Goal: Task Accomplishment & Management: Use online tool/utility

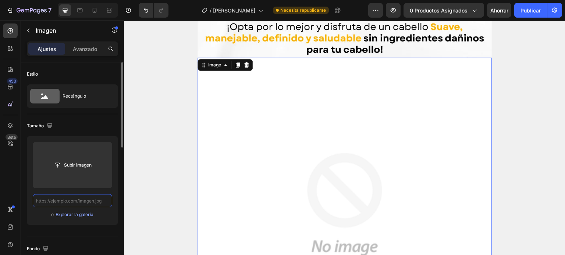
paste input "https://cdn.shopify.com/s/files/1/0644/4800/4262/files/LANDING_PAG_2_3_4_3.webp…"
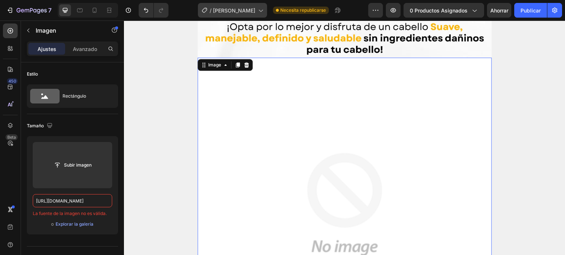
type input "https://cdn.shopify.com/s/files/1/0644/4800/4262/files/LANDING_PAG_2_3_4_3.webp…"
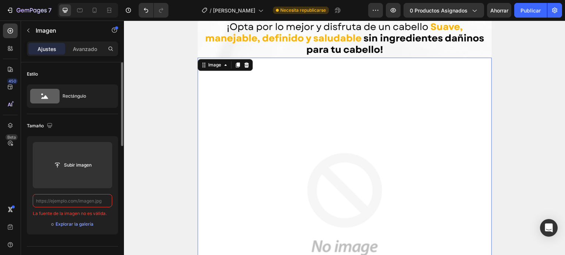
paste input "https://cdn.shopify.com/s/files/1/0644/4800/4262/files/LANDING_PAG_2_3_4_3.webp…"
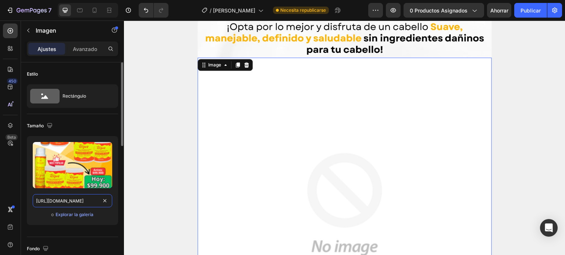
scroll to position [0, 151]
type input "https://cdn.shopify.com/s/files/1/0644/4800/4262/files/LANDING_PAG_2_3_4_3.webp…"
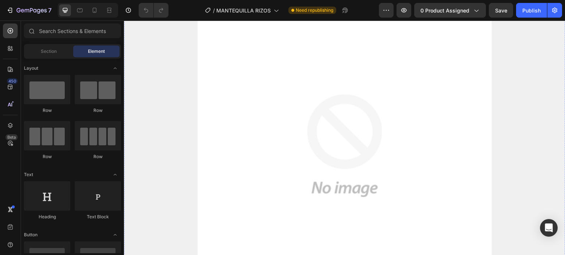
scroll to position [937, 0]
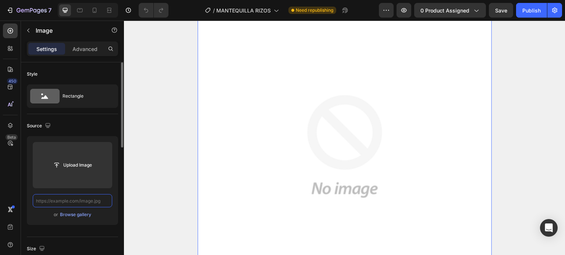
click at [61, 202] on input "text" at bounding box center [72, 200] width 79 height 13
paste input "https://cdn.shopify.com/s/files/1/0644/4800/4262/files/LANDING_PAG_2_3_4_3.webp…"
type input "https://cdn.shopify.com/s/files/1/0644/4800/4262/files/LANDING_PAG_2_3_4_3.webp…"
click at [71, 198] on input "text" at bounding box center [72, 200] width 79 height 13
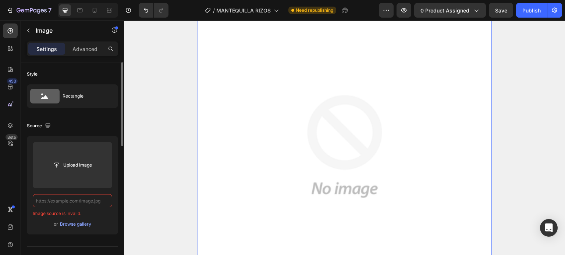
paste input "[URL][DOMAIN_NAME]"
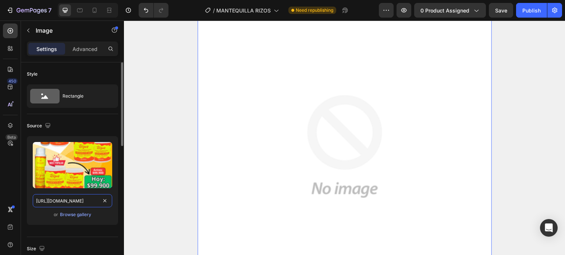
scroll to position [0, 151]
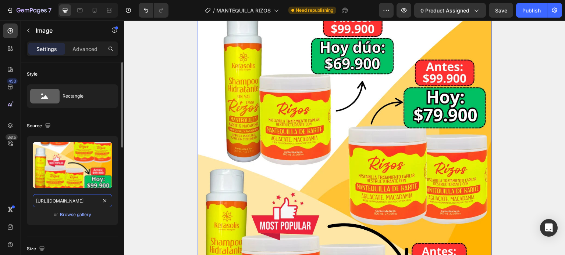
type input "[URL][DOMAIN_NAME]"
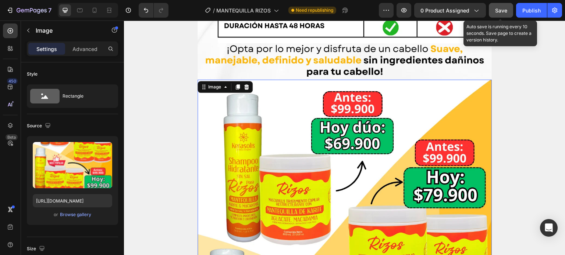
scroll to position [0, 0]
click at [501, 16] on button "Save" at bounding box center [501, 10] width 24 height 15
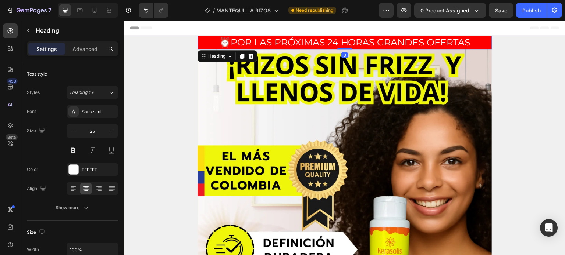
click at [351, 42] on h2 "⏰POR LAS PRÓXIMAS 24 HORAS GRANDES OFERTAS" at bounding box center [344, 43] width 294 height 14
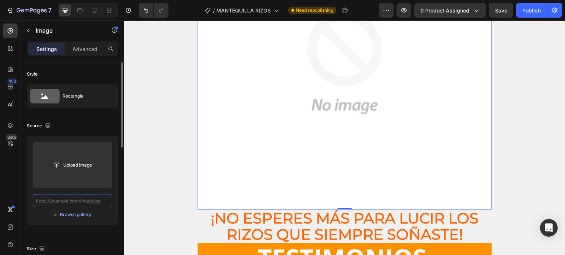
paste input "[URL][DOMAIN_NAME]"
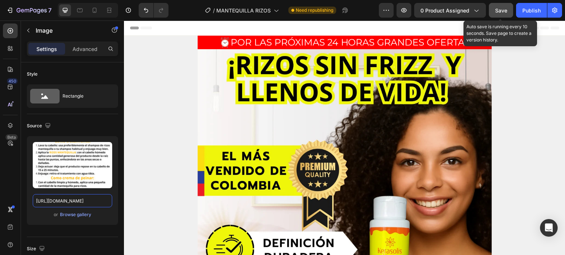
type input "[URL][DOMAIN_NAME]"
click at [496, 10] on span "Save" at bounding box center [501, 10] width 12 height 6
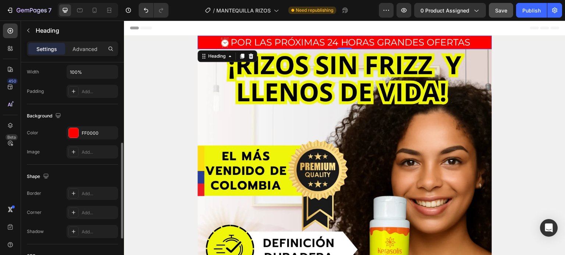
scroll to position [178, 0]
click at [72, 133] on div at bounding box center [74, 133] width 10 height 10
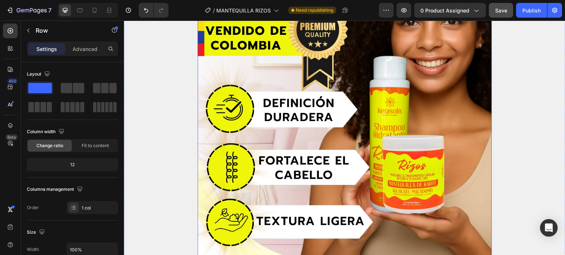
scroll to position [146, 0]
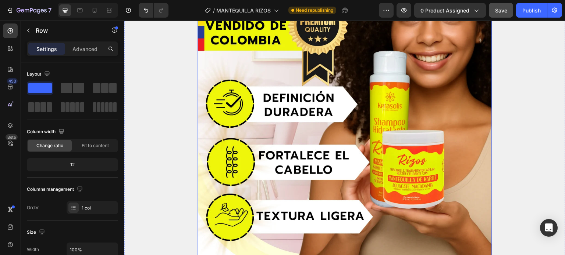
click at [306, 140] on img at bounding box center [344, 83] width 294 height 359
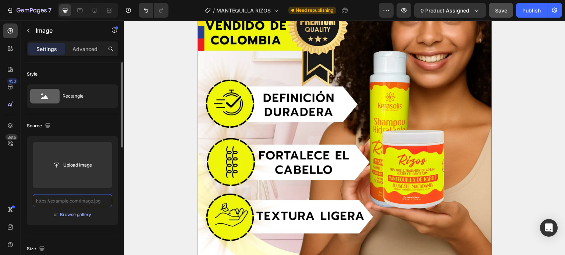
scroll to position [0, 0]
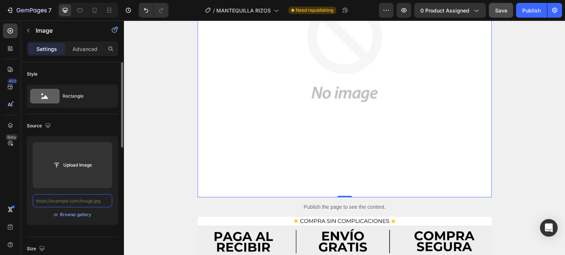
paste input "[URL][DOMAIN_NAME]"
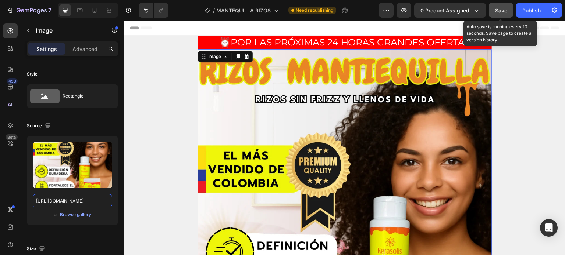
type input "[URL][DOMAIN_NAME]"
click at [505, 11] on span "Save" at bounding box center [501, 10] width 12 height 6
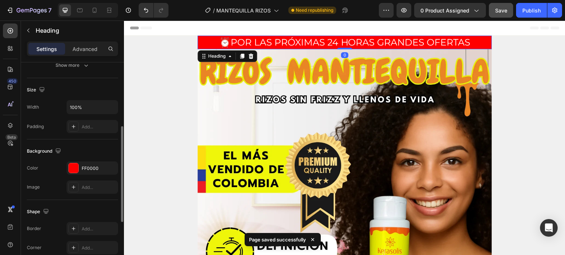
scroll to position [151, 0]
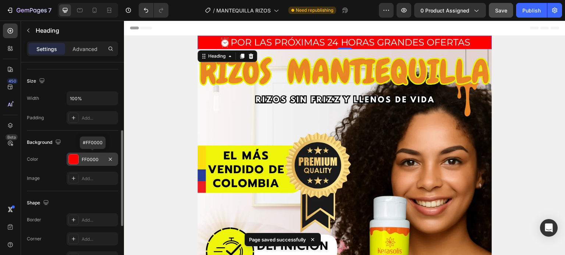
click at [74, 156] on div at bounding box center [74, 160] width 10 height 10
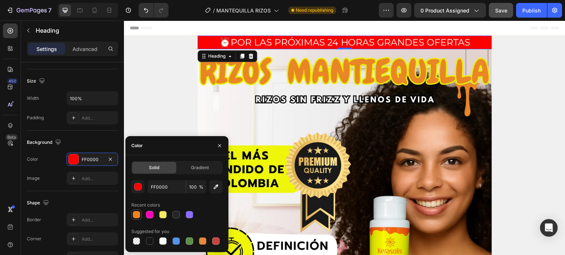
click at [132, 216] on div at bounding box center [136, 215] width 9 height 9
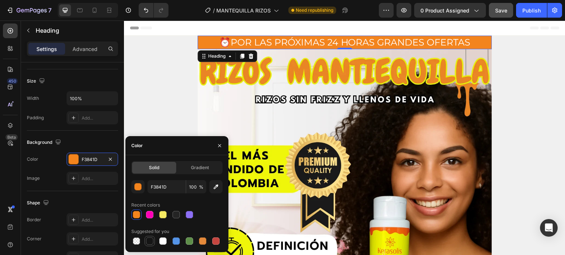
click at [147, 242] on div at bounding box center [149, 241] width 7 height 7
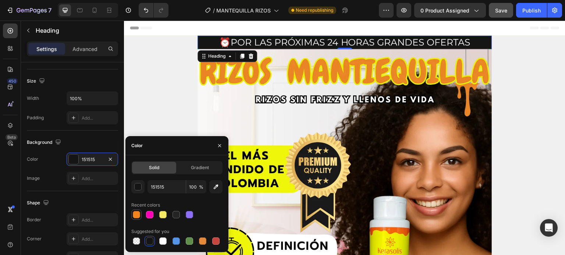
click at [137, 213] on div at bounding box center [136, 214] width 7 height 7
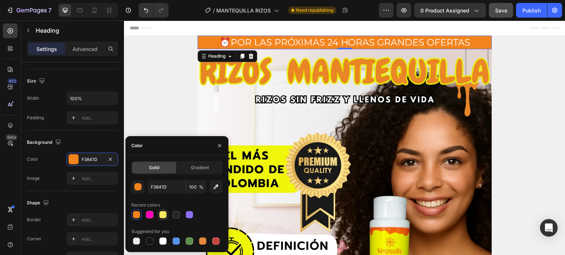
click at [165, 214] on div at bounding box center [162, 214] width 7 height 7
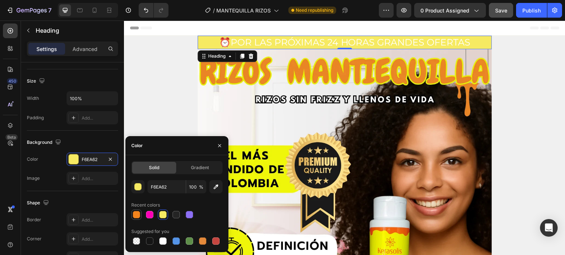
click at [138, 216] on div at bounding box center [136, 214] width 7 height 7
type input "F3841D"
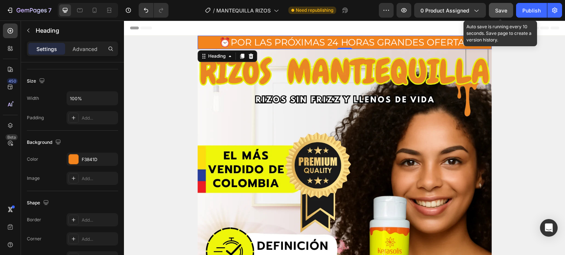
click at [499, 15] on button "Save" at bounding box center [501, 10] width 24 height 15
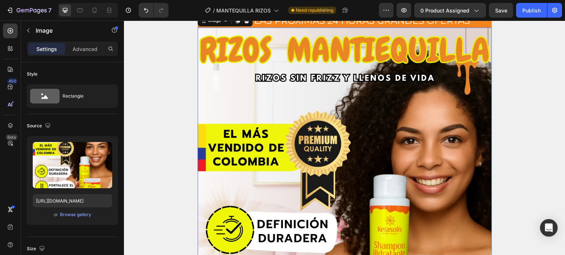
scroll to position [22, 0]
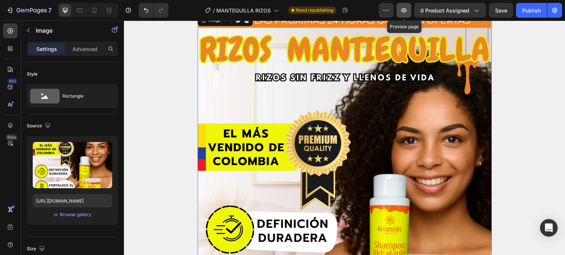
click at [408, 14] on button "button" at bounding box center [403, 10] width 15 height 15
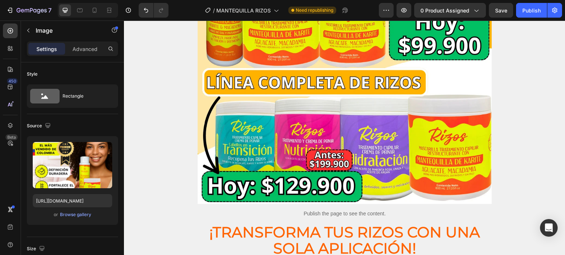
scroll to position [1222, 0]
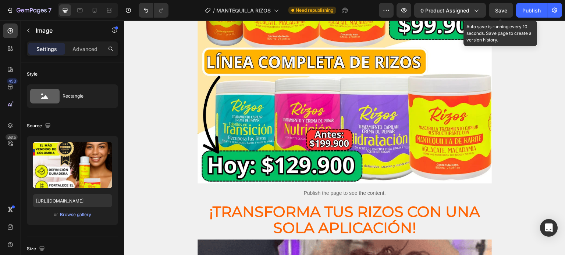
click at [502, 10] on span "Save" at bounding box center [501, 10] width 12 height 6
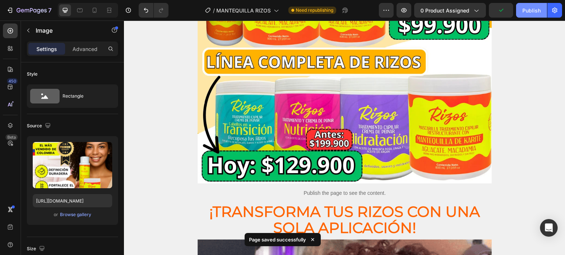
click at [525, 8] on div "Publish" at bounding box center [531, 11] width 18 height 8
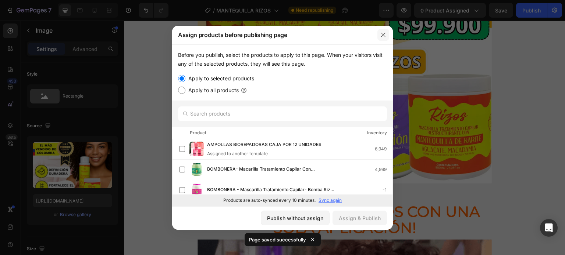
click at [382, 36] on icon "button" at bounding box center [383, 35] width 6 height 6
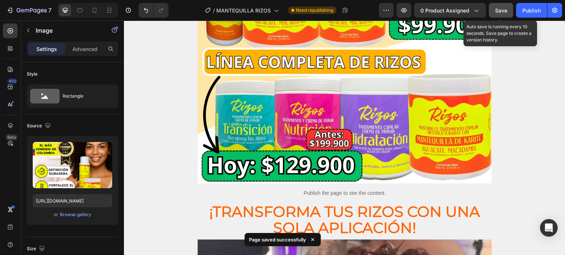
click at [491, 7] on button "Save" at bounding box center [501, 10] width 24 height 15
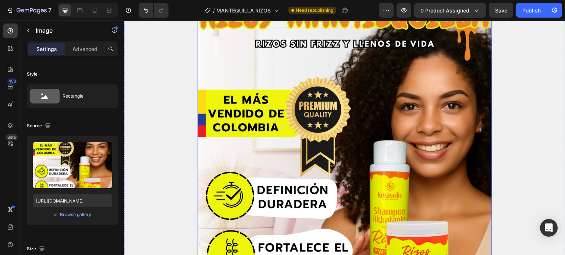
scroll to position [66, 0]
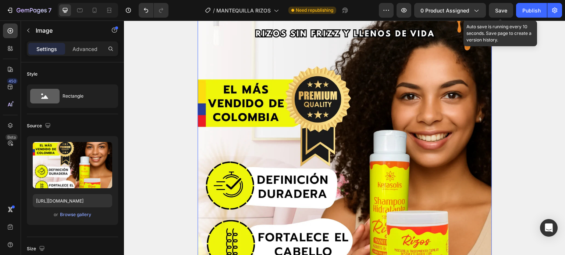
click at [497, 8] on span "Save" at bounding box center [501, 10] width 12 height 6
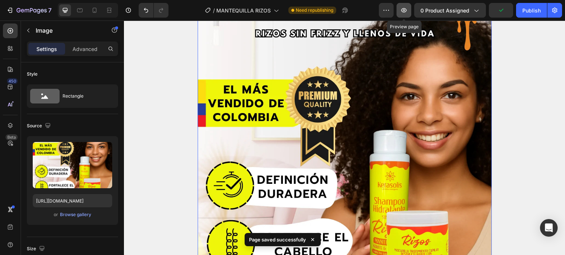
click at [401, 13] on icon "button" at bounding box center [403, 10] width 7 height 7
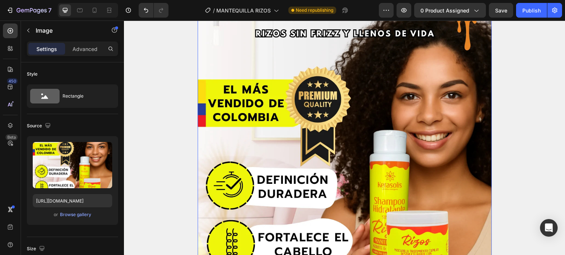
scroll to position [0, 0]
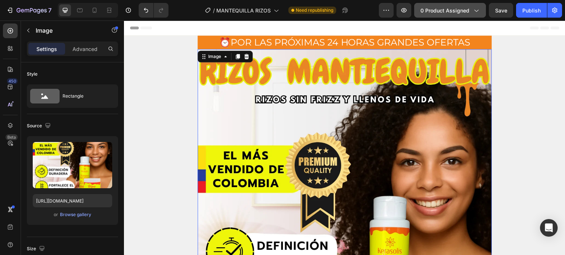
click at [460, 11] on span "0 product assigned" at bounding box center [444, 11] width 49 height 8
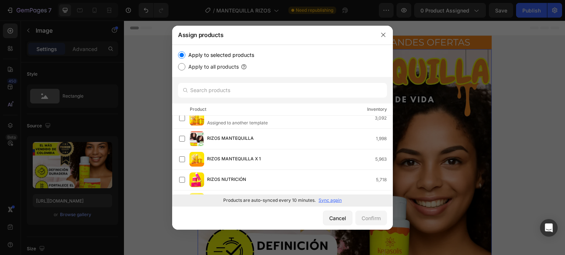
scroll to position [332, 0]
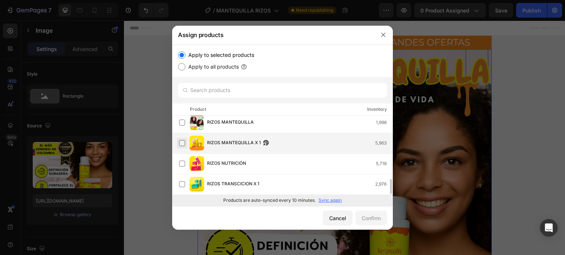
click at [184, 142] on label at bounding box center [182, 143] width 6 height 6
click at [373, 219] on div "Confirm" at bounding box center [370, 219] width 19 height 8
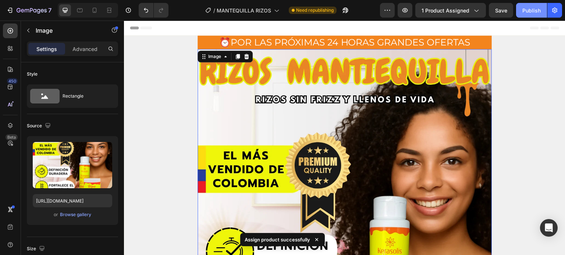
click at [526, 12] on div "Publish" at bounding box center [531, 11] width 18 height 8
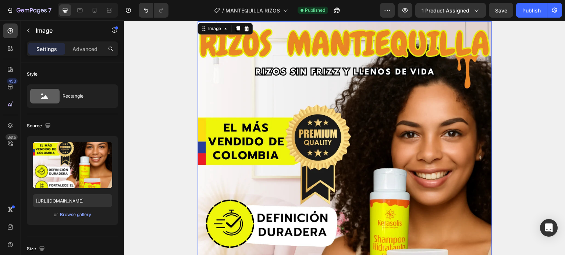
scroll to position [0, 0]
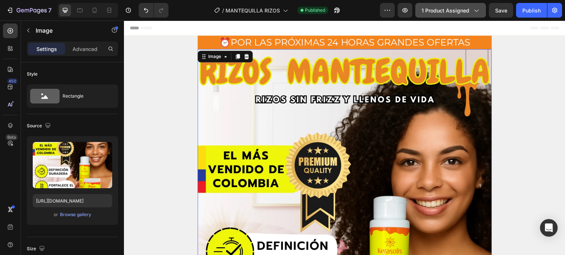
click at [476, 9] on icon "button" at bounding box center [475, 10] width 7 height 7
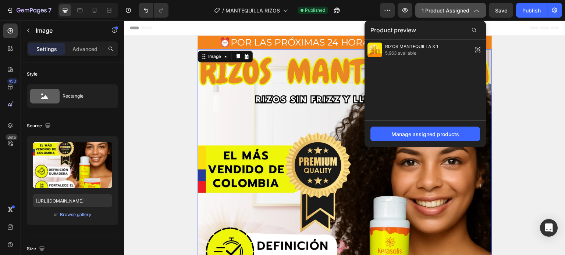
click at [474, 12] on icon "button" at bounding box center [475, 10] width 7 height 7
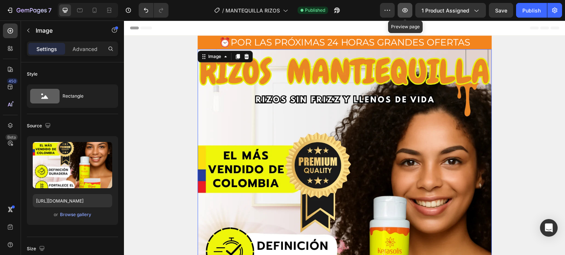
click at [403, 8] on icon "button" at bounding box center [404, 10] width 7 height 7
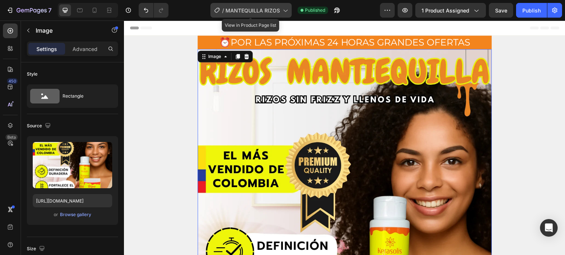
click at [272, 8] on span "MANTEQUILLA RIZOS" at bounding box center [252, 11] width 54 height 8
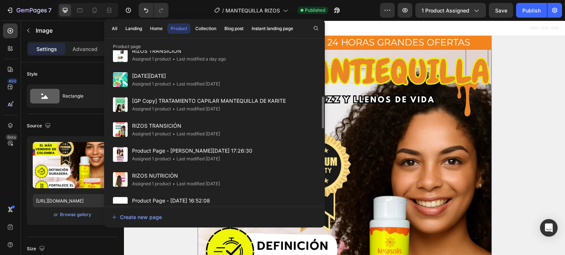
scroll to position [275, 0]
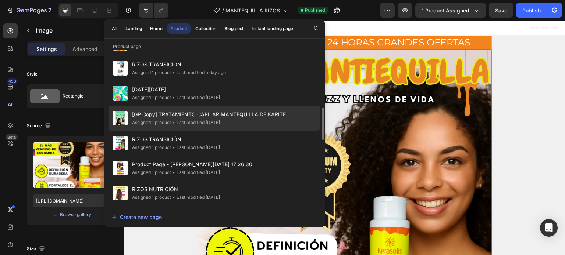
click at [164, 116] on span "[GP Copy] TRATAMIENTO CAPILAR MANTEQUILLA DE KARITE" at bounding box center [209, 114] width 154 height 9
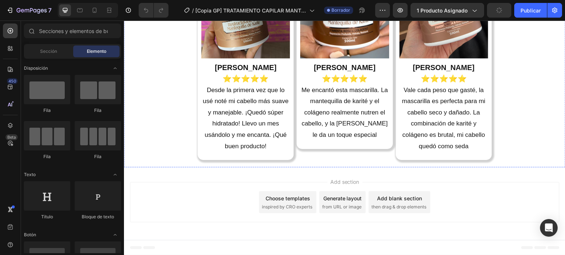
scroll to position [2547, 0]
click at [90, 10] on div at bounding box center [95, 10] width 12 height 12
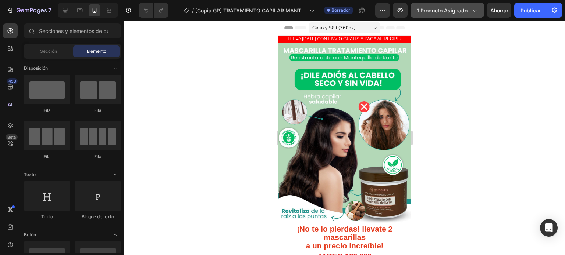
click at [466, 6] on button "1 producto asignado" at bounding box center [447, 10] width 74 height 15
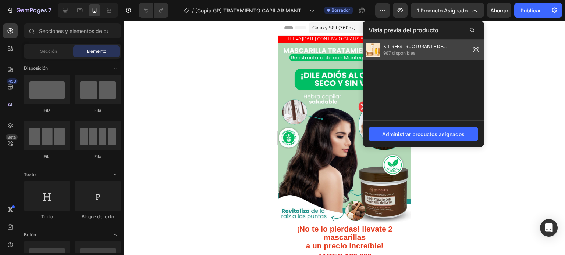
click at [394, 52] on font "987 disponibles" at bounding box center [399, 53] width 32 height 6
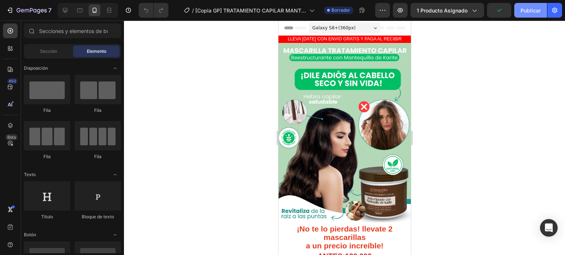
click at [531, 14] on font "Publicar" at bounding box center [530, 11] width 20 height 8
click at [526, 13] on font "Publicar" at bounding box center [530, 10] width 20 height 6
click at [281, 7] on div at bounding box center [282, 6] width 3 height 6
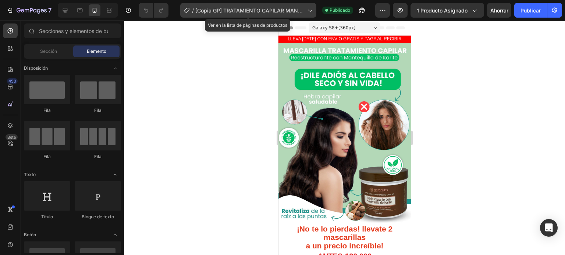
click at [288, 11] on font "[Copia GP] TRATAMIENTO CAPILAR MANTEQUILLA DE KARITE" at bounding box center [249, 14] width 109 height 14
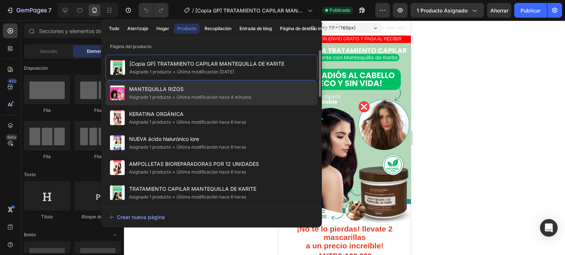
click at [182, 98] on font "Última modificación hace 4 minutos" at bounding box center [213, 97] width 75 height 6
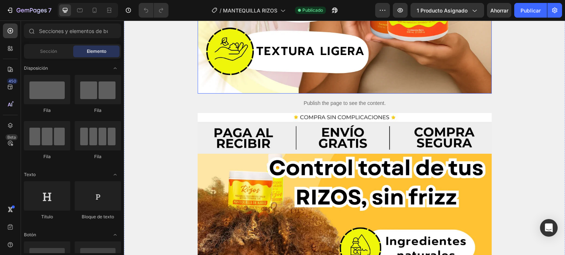
scroll to position [288, 0]
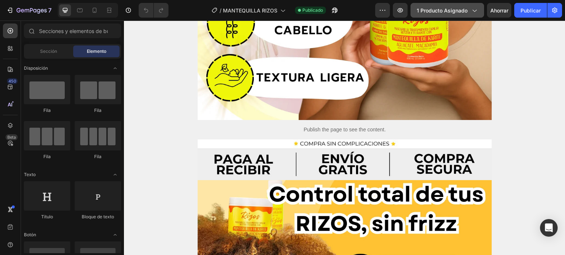
click at [471, 10] on icon "button" at bounding box center [473, 10] width 7 height 7
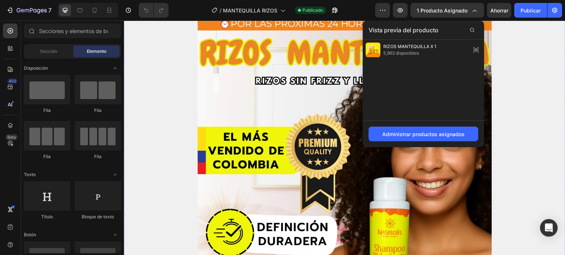
scroll to position [0, 0]
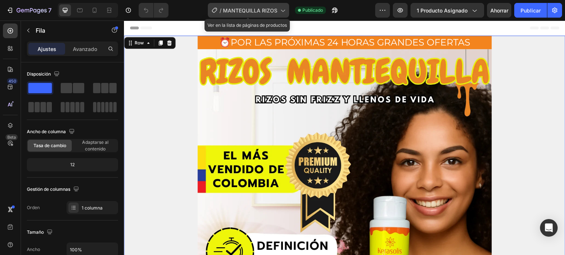
click at [260, 14] on div "/ MANTEQUILLA RIZOS" at bounding box center [248, 10] width 81 height 15
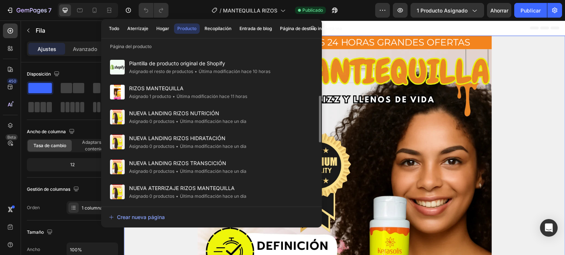
scroll to position [151, 0]
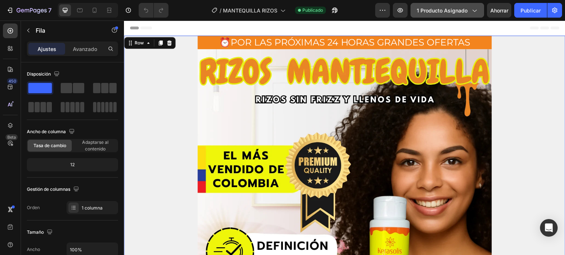
click at [467, 5] on button "1 producto asignado" at bounding box center [447, 10] width 74 height 15
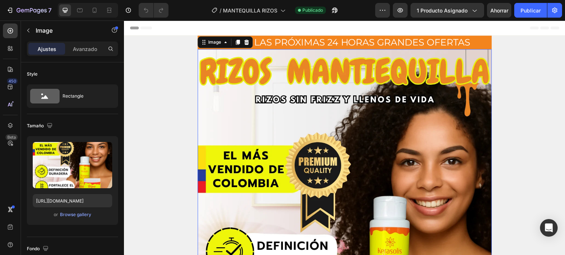
click at [301, 107] on img at bounding box center [344, 228] width 294 height 359
click at [397, 10] on icon "button" at bounding box center [399, 10] width 7 height 7
click at [474, 8] on icon "button" at bounding box center [473, 10] width 7 height 7
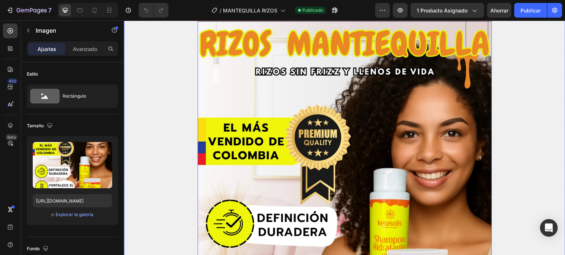
scroll to position [0, 0]
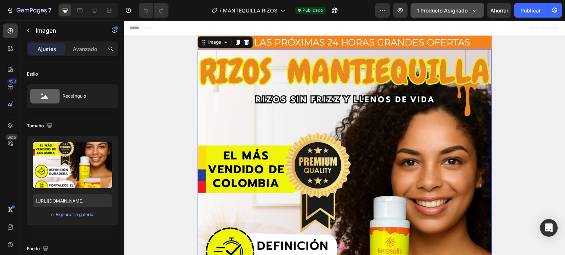
click at [458, 7] on font "1 producto asignado" at bounding box center [441, 10] width 51 height 6
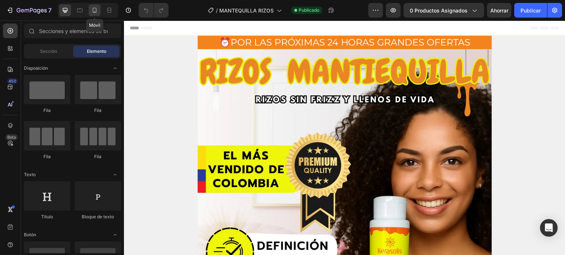
click at [94, 12] on icon at bounding box center [94, 10] width 7 height 7
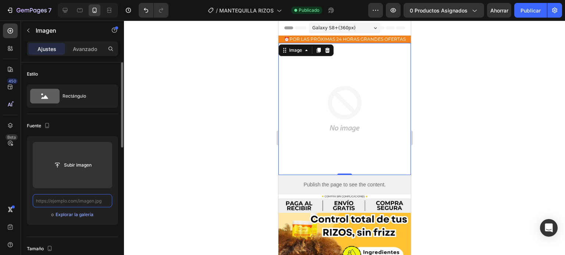
paste input "[URL][DOMAIN_NAME]"
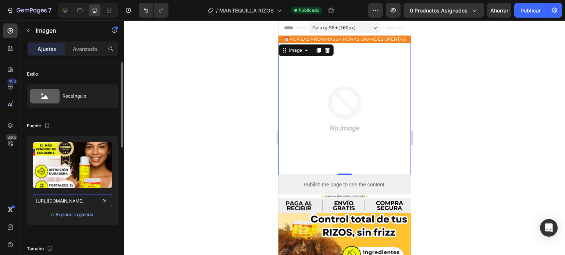
scroll to position [0, 140]
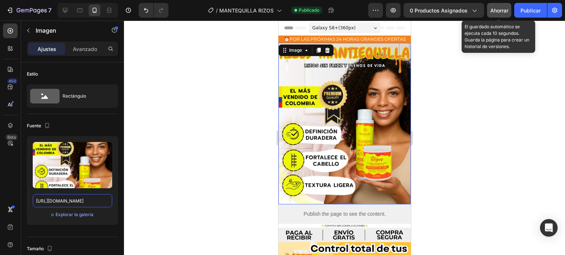
type input "[URL][DOMAIN_NAME]"
click at [500, 12] on font "Ahorrar" at bounding box center [499, 10] width 18 height 6
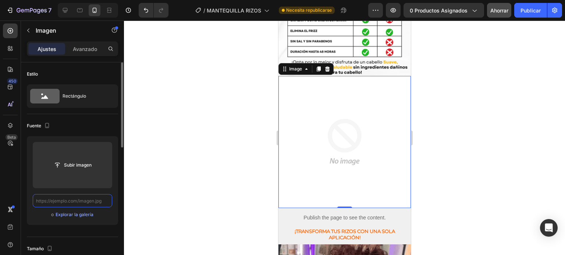
paste input "[URL][DOMAIN_NAME]"
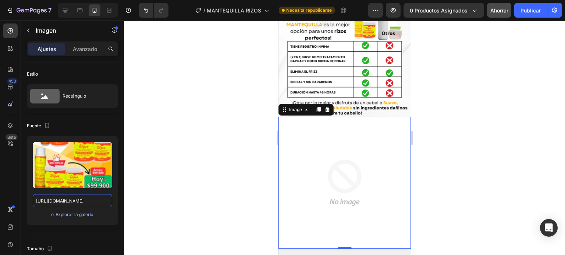
scroll to position [337, 0]
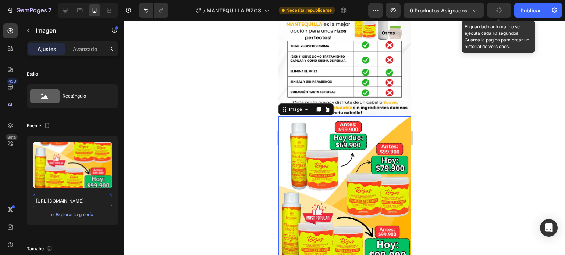
type input "[URL][DOMAIN_NAME]"
click at [493, 11] on button "button" at bounding box center [499, 10] width 24 height 15
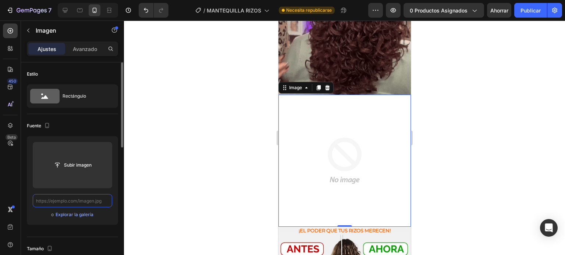
click at [76, 200] on input "text" at bounding box center [72, 200] width 79 height 13
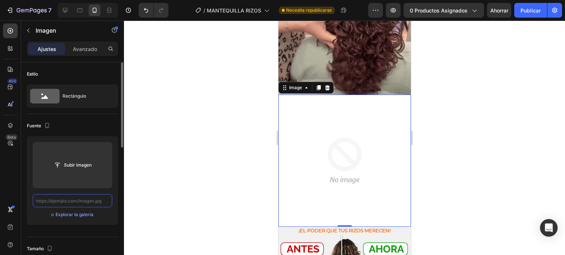
paste input "[URL][DOMAIN_NAME]"
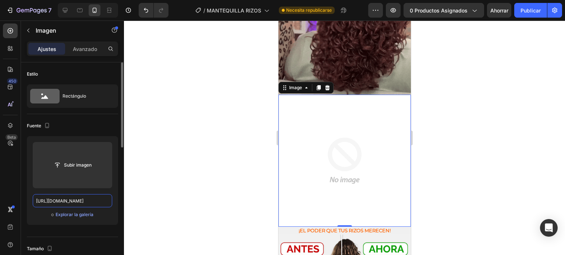
scroll to position [0, 316]
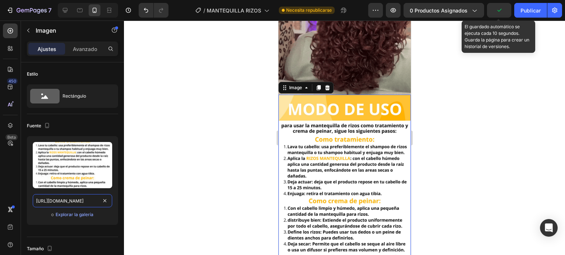
type input "[URL][DOMAIN_NAME]"
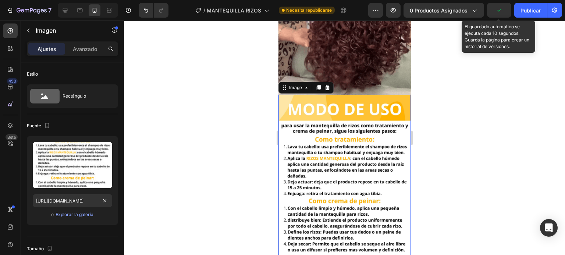
scroll to position [0, 0]
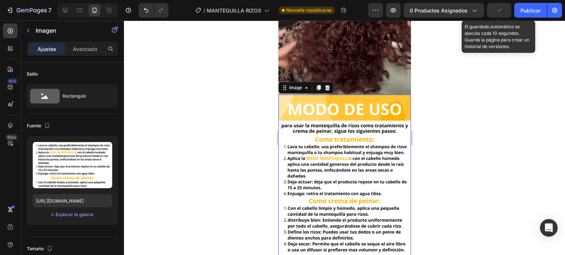
click at [501, 11] on icon "button" at bounding box center [498, 10] width 7 height 7
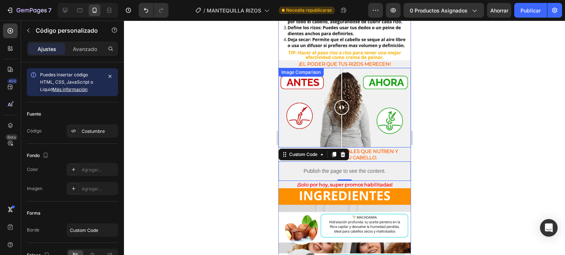
scroll to position [942, 0]
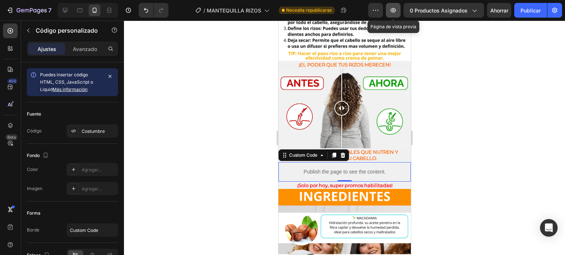
click at [394, 13] on icon "button" at bounding box center [392, 10] width 7 height 7
